Goal: Information Seeking & Learning: Learn about a topic

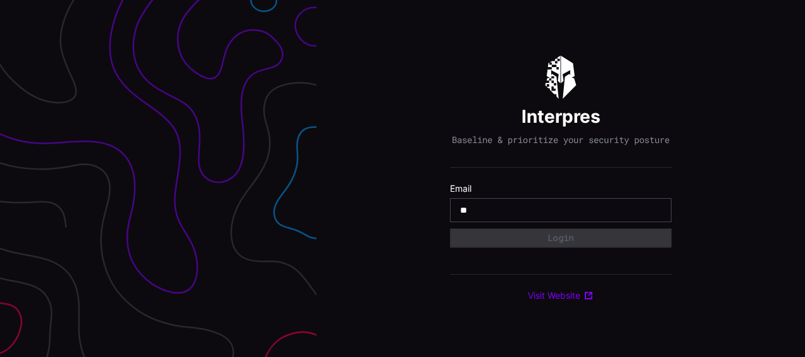
type input "**********"
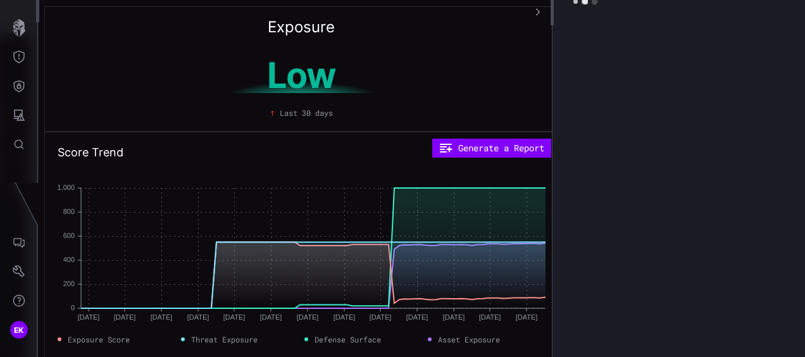
scroll to position [0, 13]
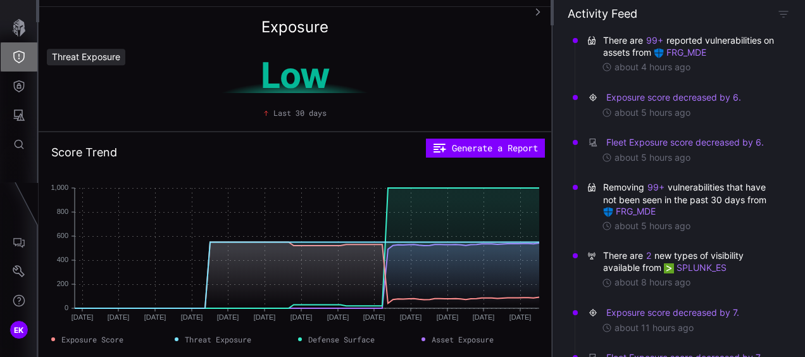
click at [13, 51] on icon "Threat Exposure" at bounding box center [19, 57] width 13 height 13
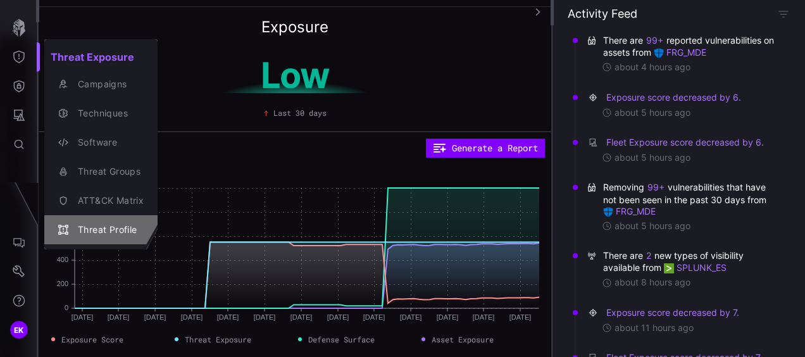
click at [111, 226] on div "Threat Profile" at bounding box center [108, 230] width 72 height 16
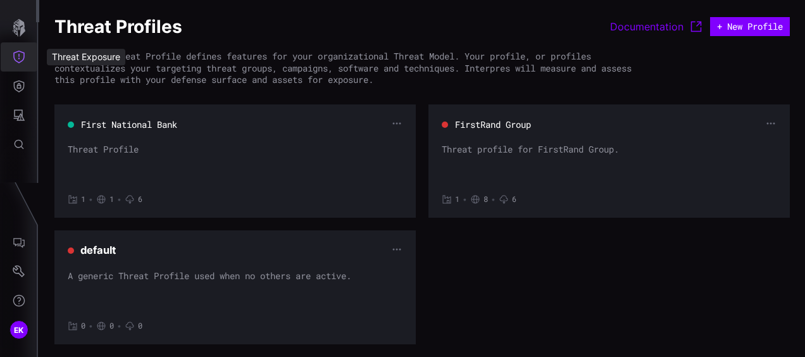
click at [11, 66] on button "Threat Exposure" at bounding box center [19, 56] width 37 height 29
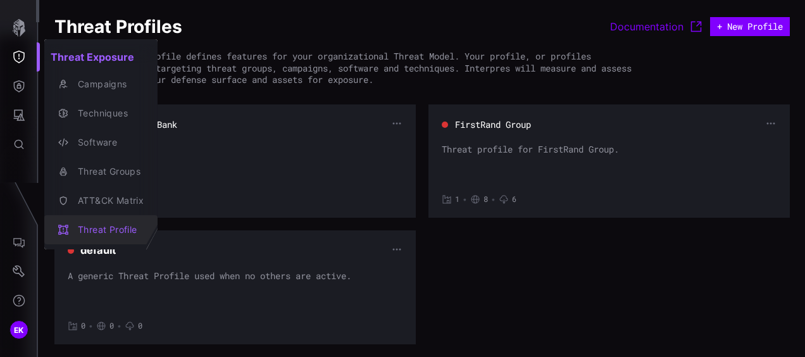
click at [96, 224] on div "Threat Profile" at bounding box center [108, 230] width 72 height 16
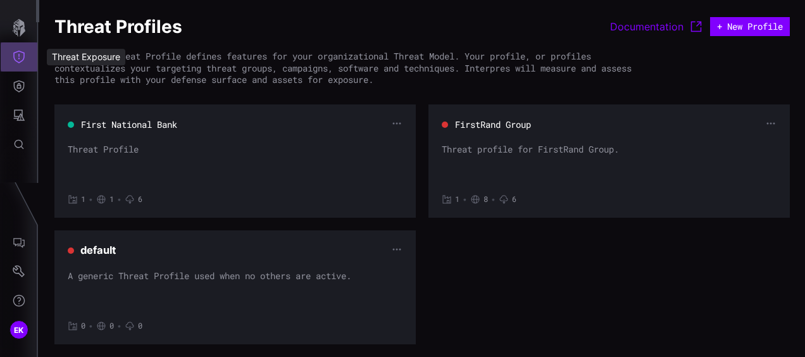
click at [18, 58] on icon "Threat Exposure" at bounding box center [18, 57] width 11 height 13
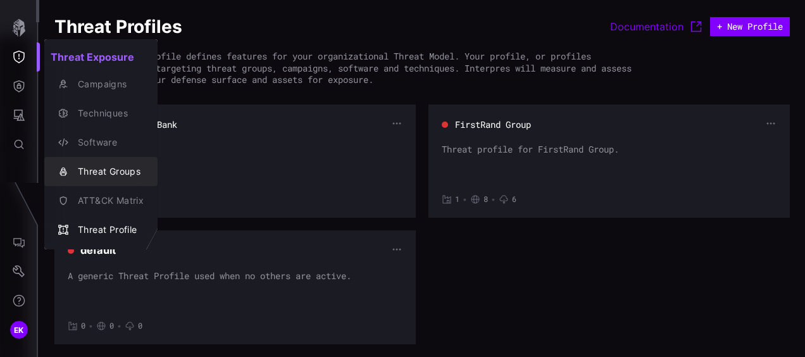
click at [117, 179] on div "Threat Groups" at bounding box center [108, 172] width 72 height 16
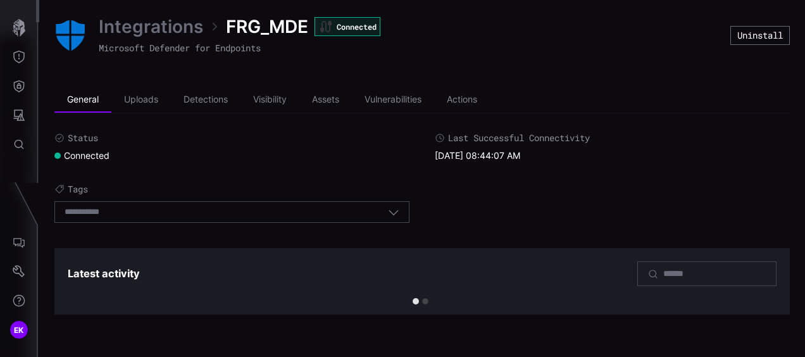
click at [394, 214] on icon "button" at bounding box center [393, 211] width 11 height 11
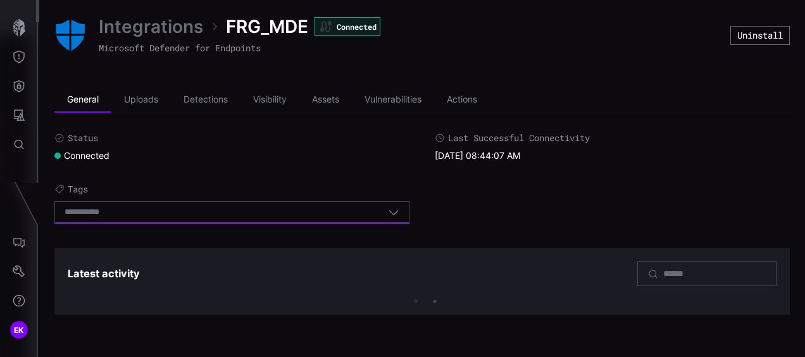
click at [394, 214] on icon "button" at bounding box center [393, 211] width 11 height 11
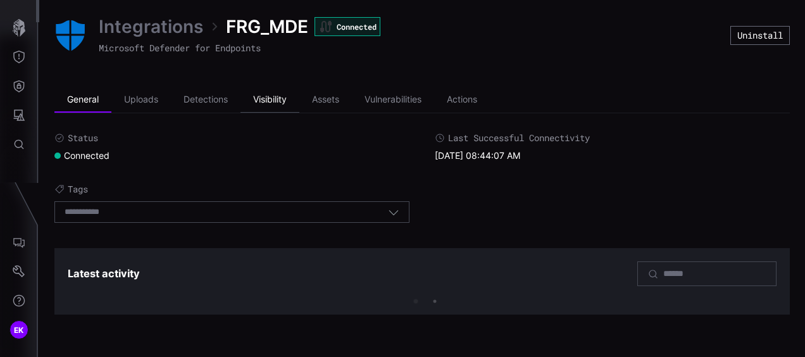
click at [271, 100] on li "Visibility" at bounding box center [270, 99] width 59 height 25
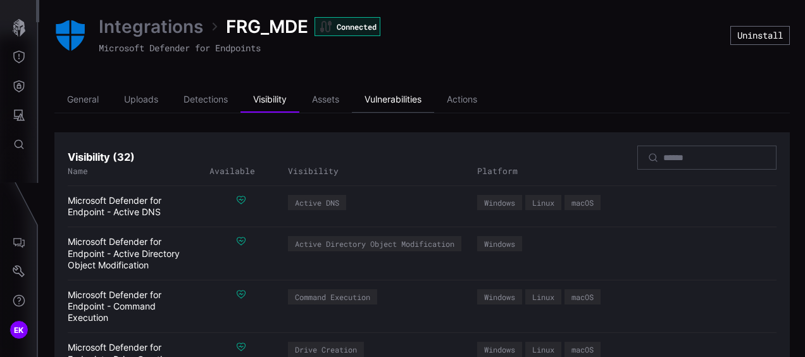
click at [381, 95] on li "Vulnerabilities" at bounding box center [393, 99] width 82 height 25
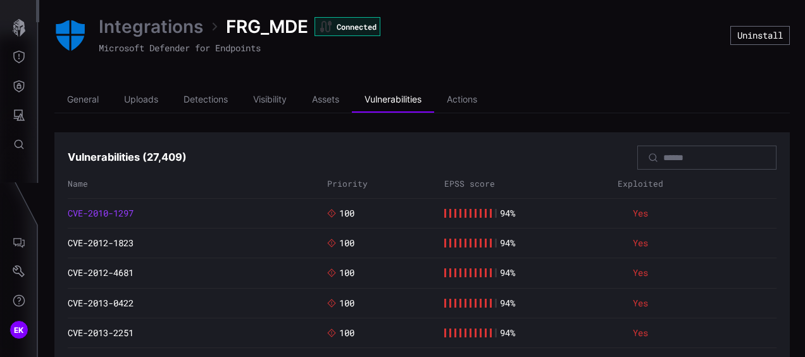
click at [114, 214] on link "CVE-2010-1297" at bounding box center [101, 213] width 66 height 11
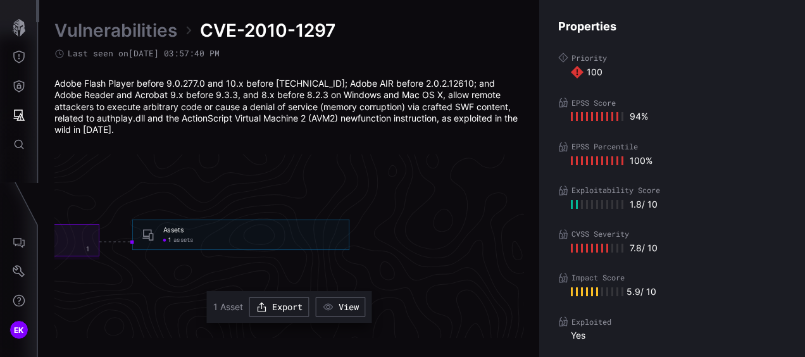
scroll to position [2761, 875]
click at [260, 234] on div "Assets 1 assets" at bounding box center [255, 235] width 177 height 18
click at [180, 241] on span "assets" at bounding box center [187, 241] width 20 height 8
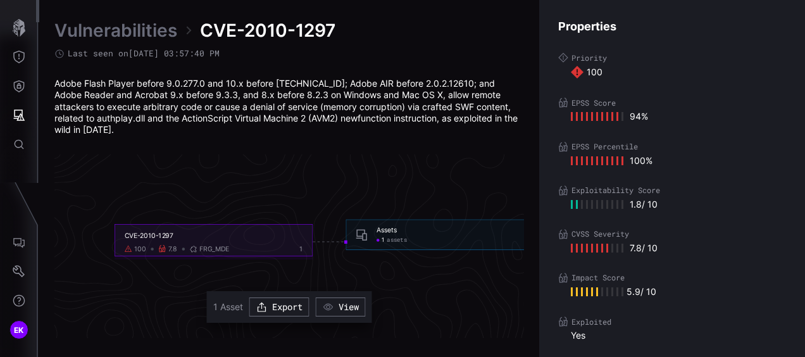
scroll to position [2761, 491]
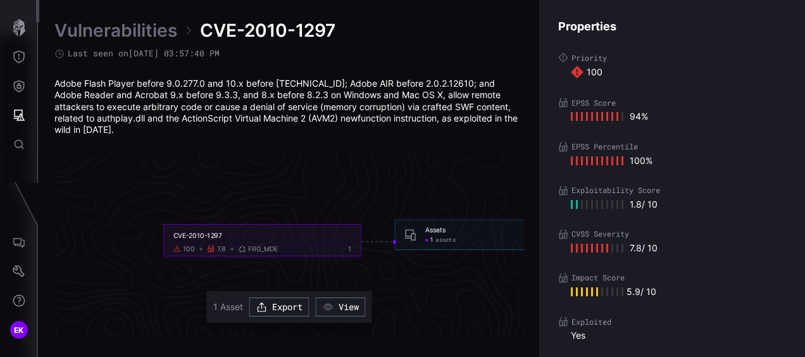
drag, startPoint x: 233, startPoint y: 231, endPoint x: 172, endPoint y: 235, distance: 61.5
click at [172, 235] on div "CVE-2010-1297 100 7.8 FRG_MDE 1" at bounding box center [262, 240] width 198 height 32
copy div "CVE-2010-1297"
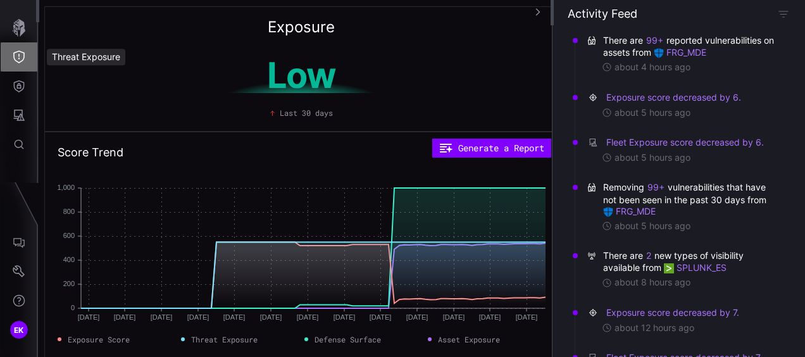
click at [18, 57] on icon "Threat Exposure" at bounding box center [19, 57] width 13 height 13
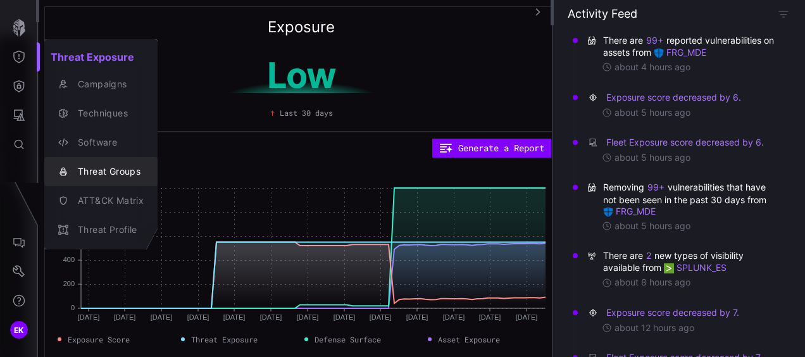
click at [111, 167] on div "Threat Groups" at bounding box center [108, 172] width 72 height 16
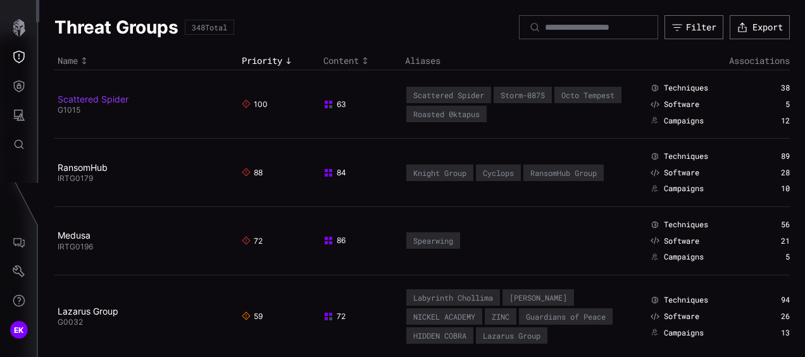
click at [108, 99] on link "Scattered Spider" at bounding box center [93, 99] width 71 height 11
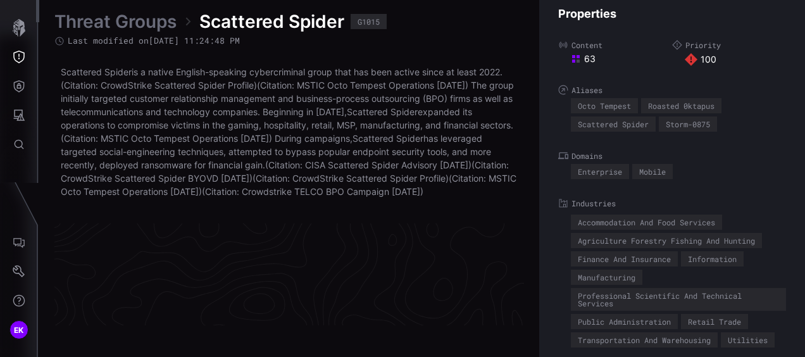
scroll to position [2809, 719]
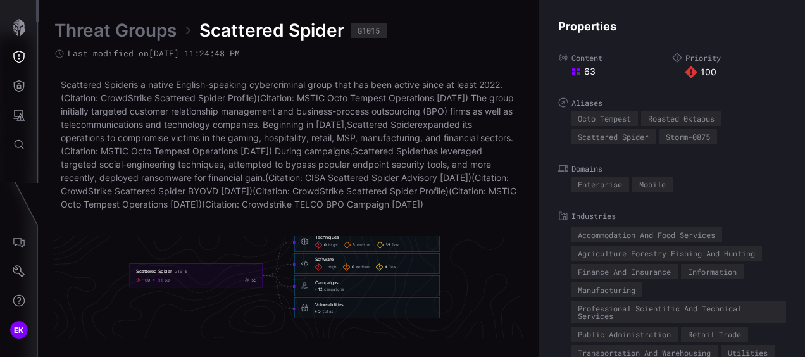
click at [353, 248] on span "3" at bounding box center [354, 244] width 3 height 5
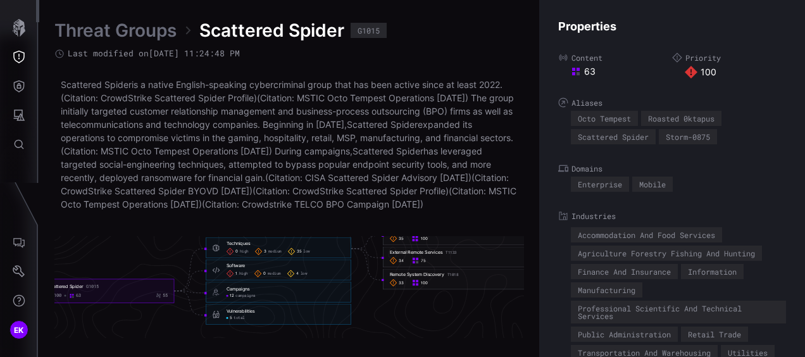
click at [298, 254] on span "35" at bounding box center [299, 251] width 5 height 5
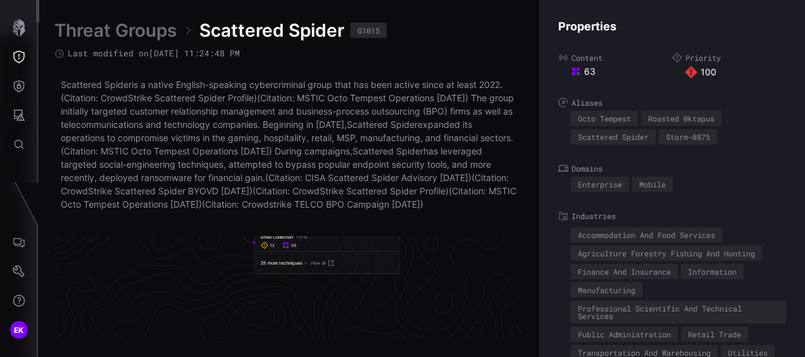
scroll to position [2809, 849]
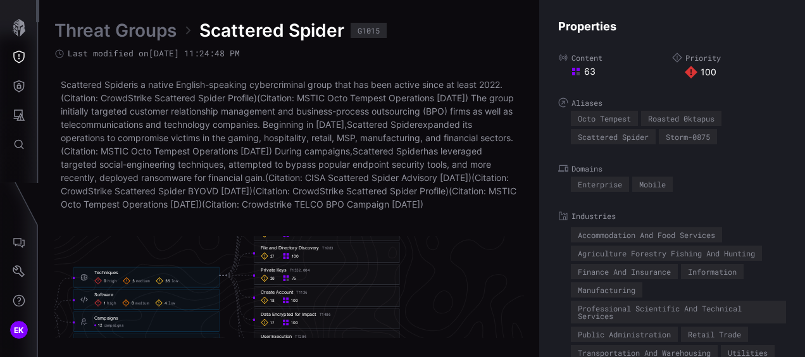
click at [138, 285] on div "3 medium" at bounding box center [136, 281] width 27 height 8
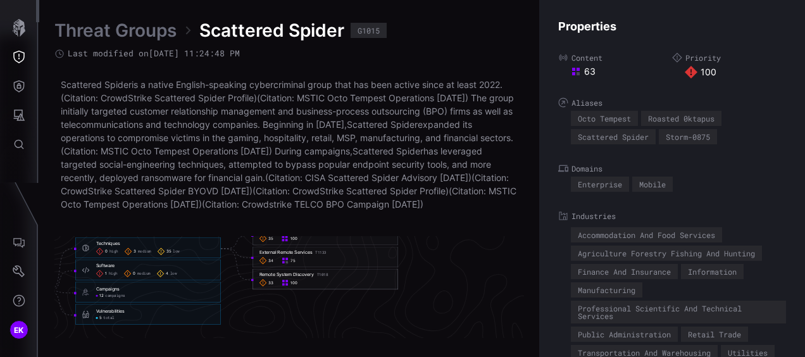
click at [268, 285] on span "33" at bounding box center [270, 282] width 5 height 5
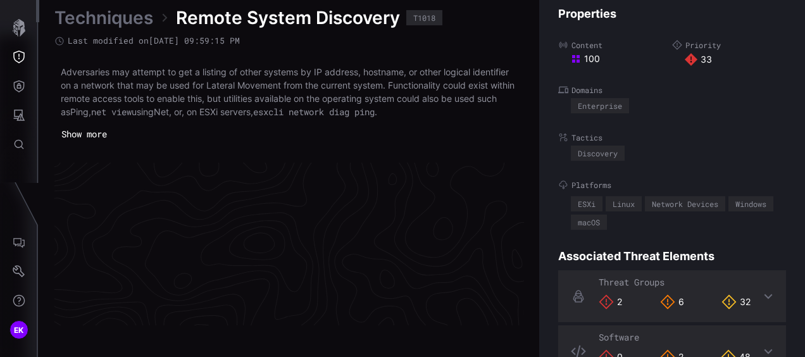
scroll to position [2772, 719]
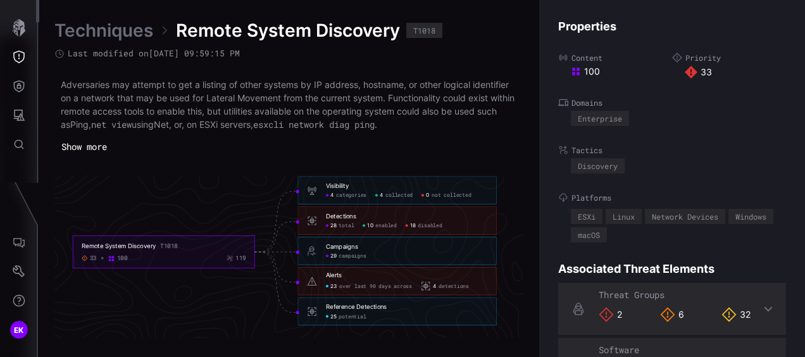
click at [418, 223] on div "18 disabled" at bounding box center [424, 226] width 37 height 7
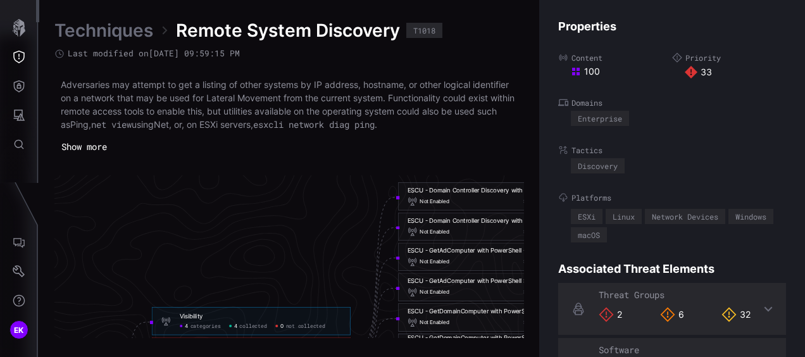
scroll to position [2675, 727]
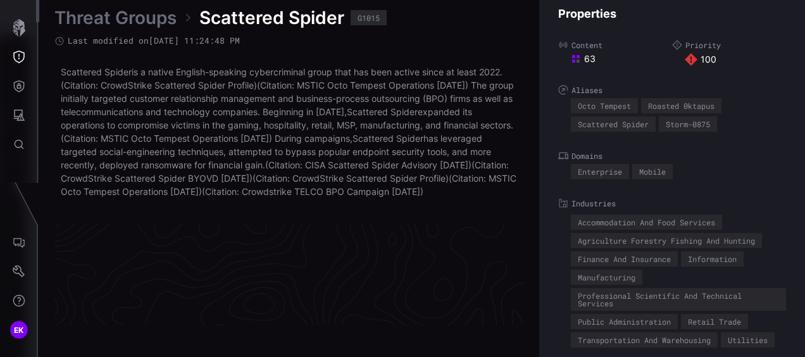
scroll to position [2809, 719]
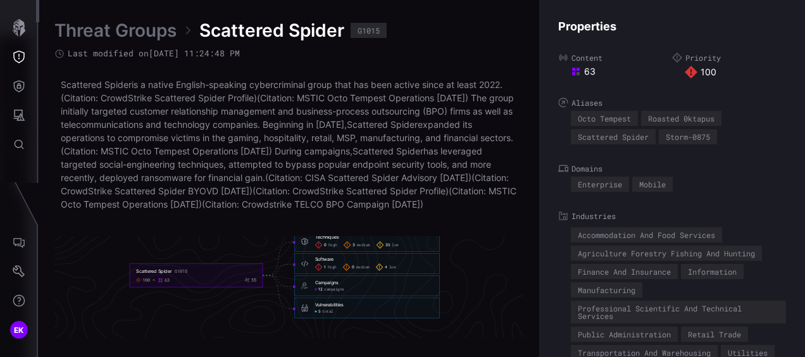
click at [327, 314] on span "total" at bounding box center [327, 311] width 11 height 5
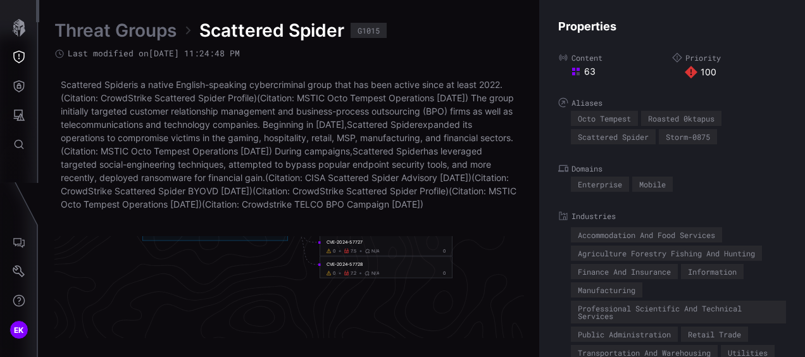
scroll to position [2748, 782]
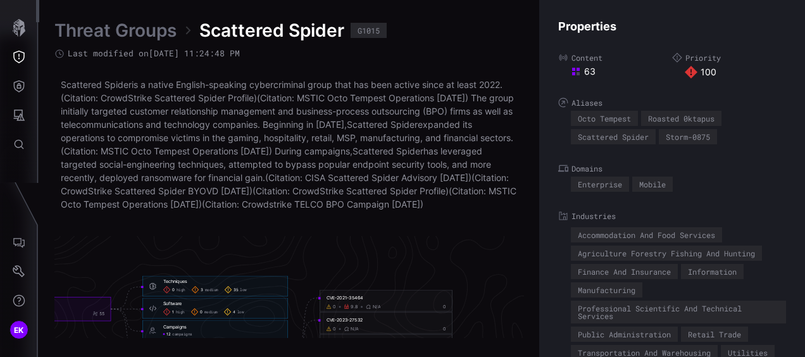
click at [198, 294] on icon at bounding box center [196, 290] width 8 height 8
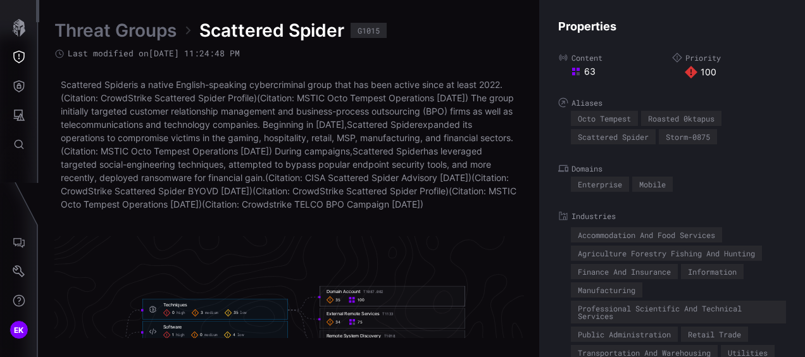
click at [394, 304] on div "35 100" at bounding box center [393, 300] width 132 height 8
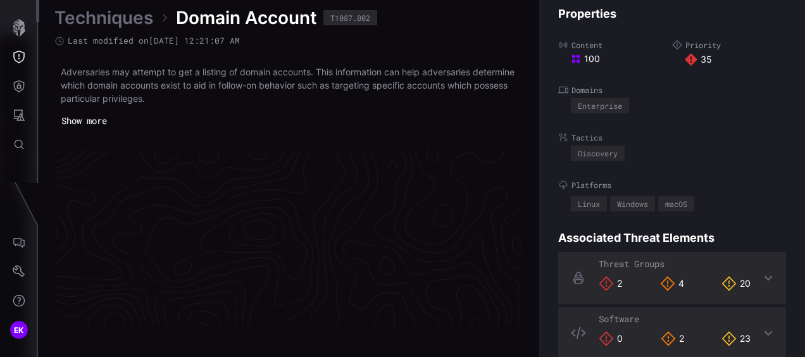
scroll to position [2765, 719]
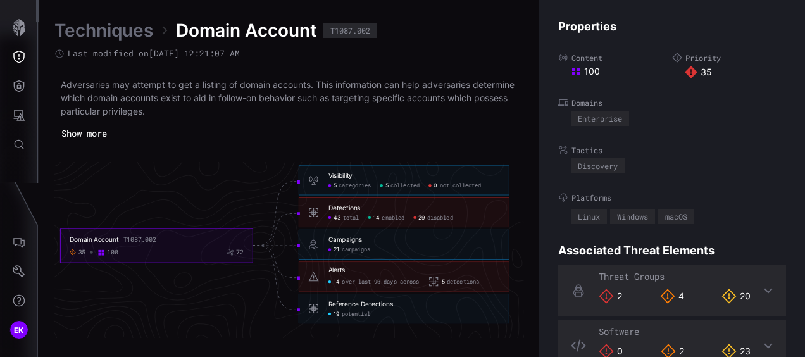
click at [444, 215] on span "disabled" at bounding box center [440, 218] width 26 height 7
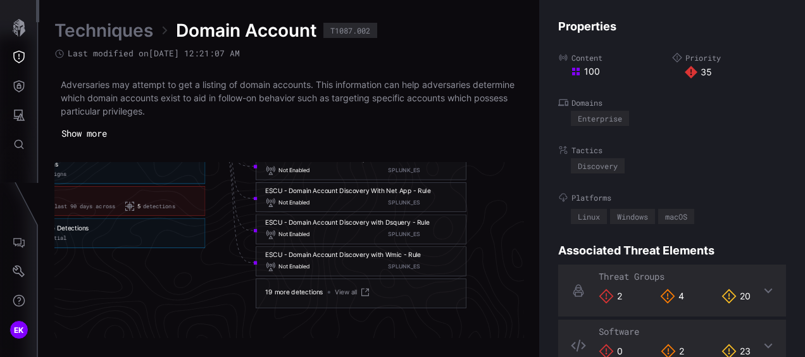
scroll to position [2895, 893]
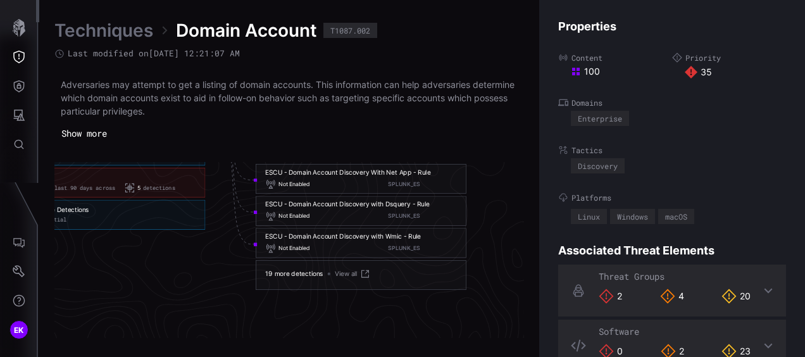
click at [106, 35] on link "Techniques" at bounding box center [103, 30] width 99 height 23
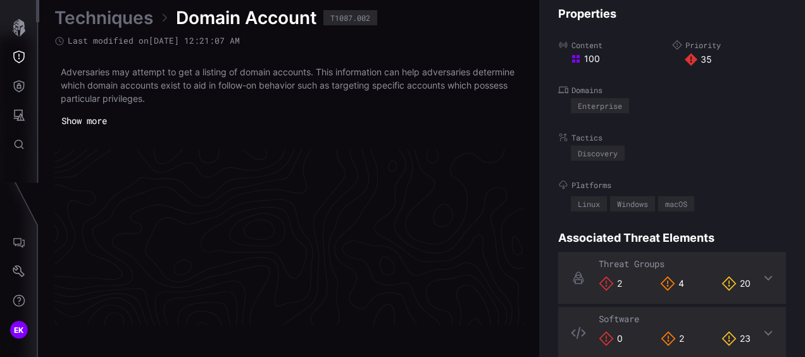
scroll to position [2765, 719]
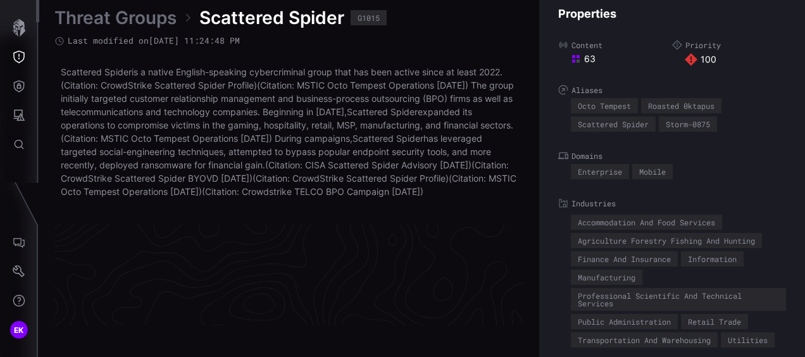
scroll to position [2809, 719]
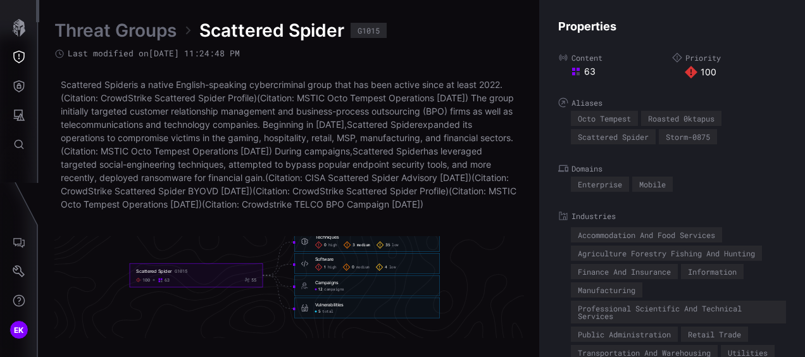
click at [354, 248] on span "3" at bounding box center [354, 244] width 3 height 5
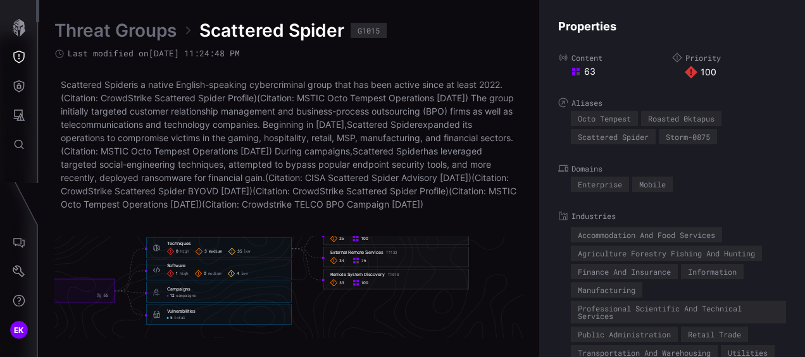
scroll to position [2809, 816]
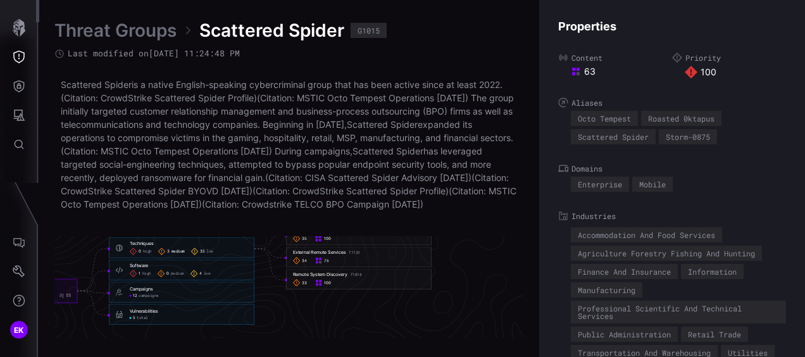
click at [330, 255] on div "External Remote Services T1133" at bounding box center [326, 252] width 67 height 6
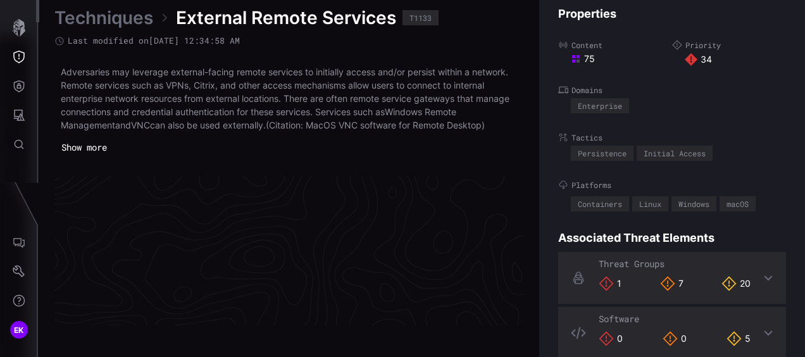
scroll to position [2778, 719]
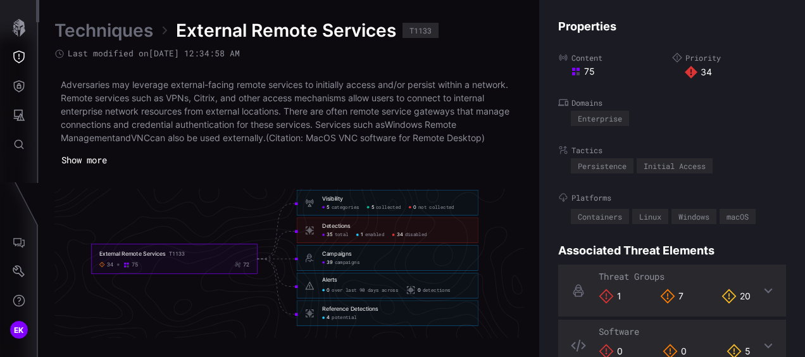
click at [352, 318] on span "potential" at bounding box center [344, 318] width 25 height 6
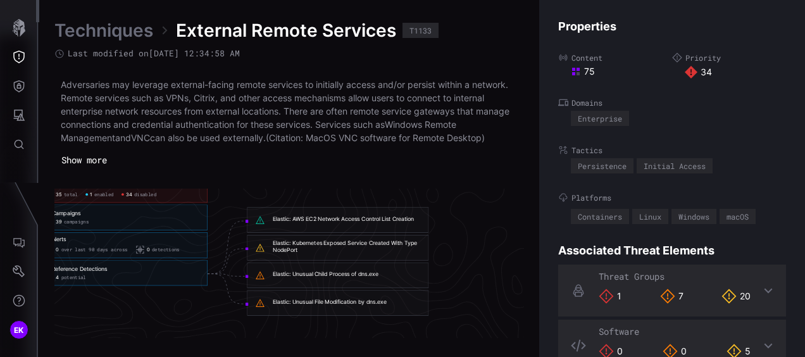
scroll to position [2804, 881]
click at [339, 230] on div "Elastic: AWS EC2 Network Access Control List Creation" at bounding box center [336, 221] width 182 height 26
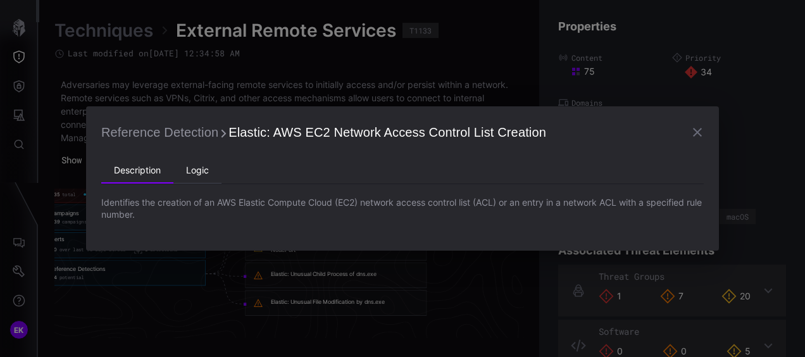
click at [203, 175] on li "Logic" at bounding box center [197, 170] width 48 height 25
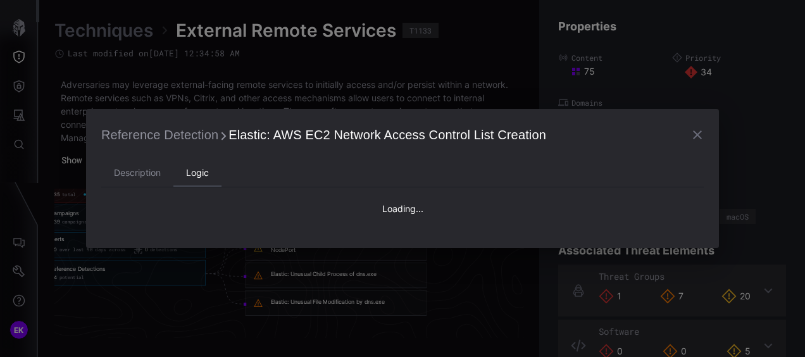
type textarea "**********"
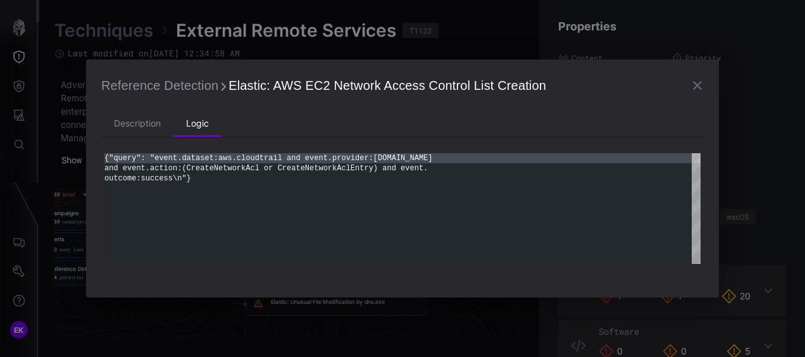
click at [177, 315] on div "**********" at bounding box center [402, 178] width 805 height 357
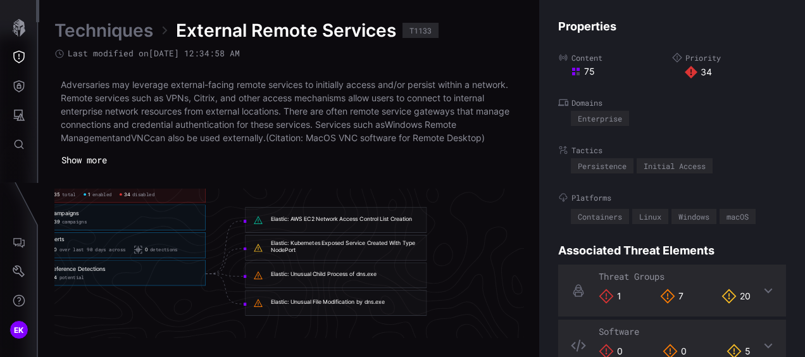
click at [313, 305] on div "Elastic: Unusual File Modification by dns.exe" at bounding box center [328, 302] width 114 height 7
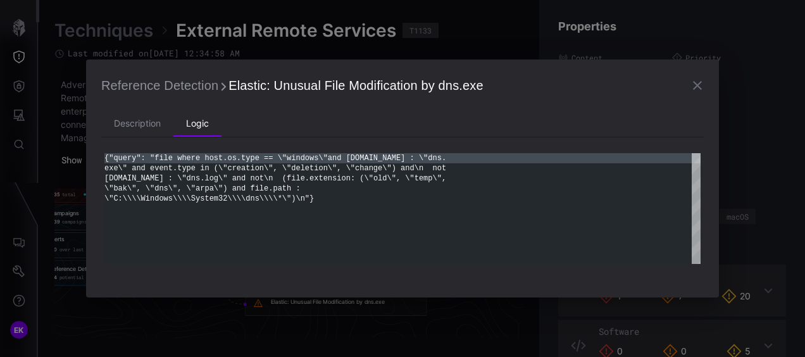
click at [154, 313] on div "**********" at bounding box center [402, 178] width 805 height 357
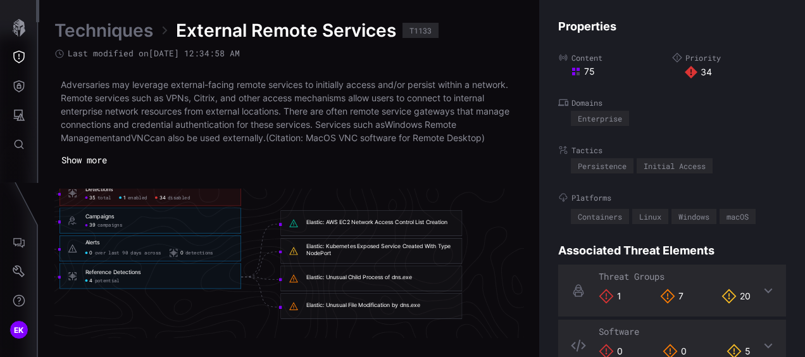
scroll to position [2800, 848]
click at [763, 286] on icon at bounding box center [768, 290] width 10 height 10
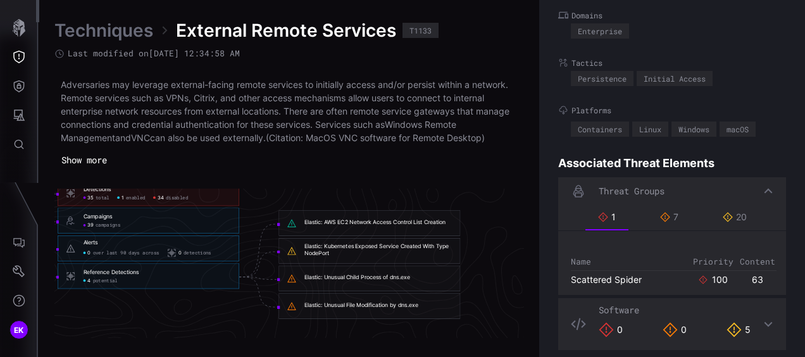
scroll to position [97, 0]
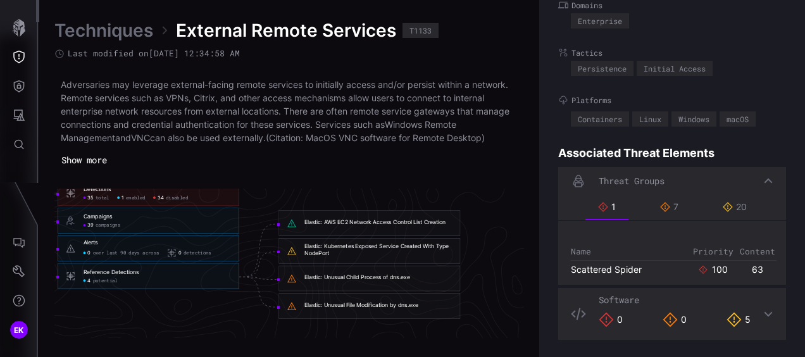
click at [330, 304] on div "Elastic: Unusual File Modification by dns.exe" at bounding box center [361, 305] width 114 height 7
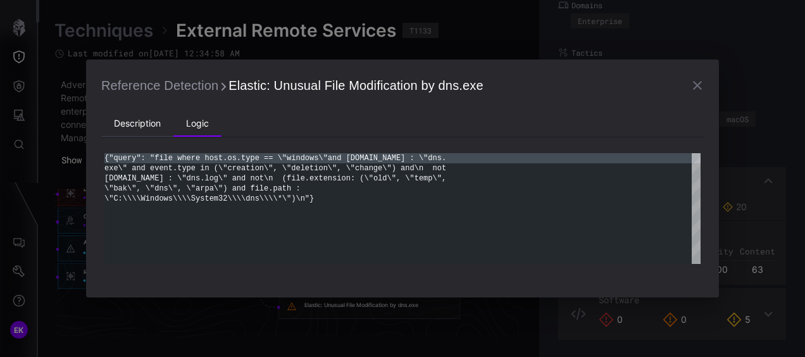
click at [135, 130] on li "Description" at bounding box center [137, 123] width 72 height 25
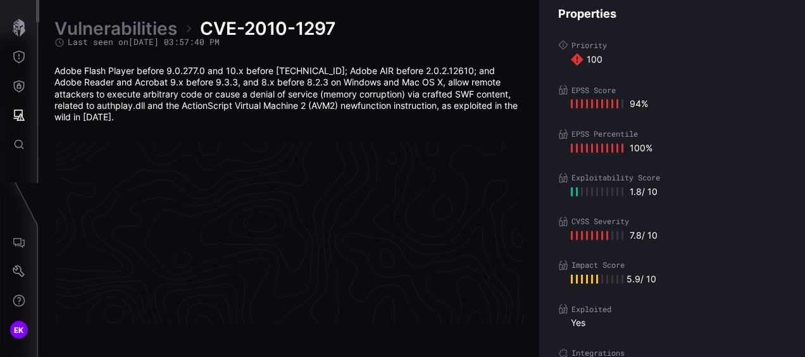
scroll to position [2761, 719]
